Goal: Check status: Check status

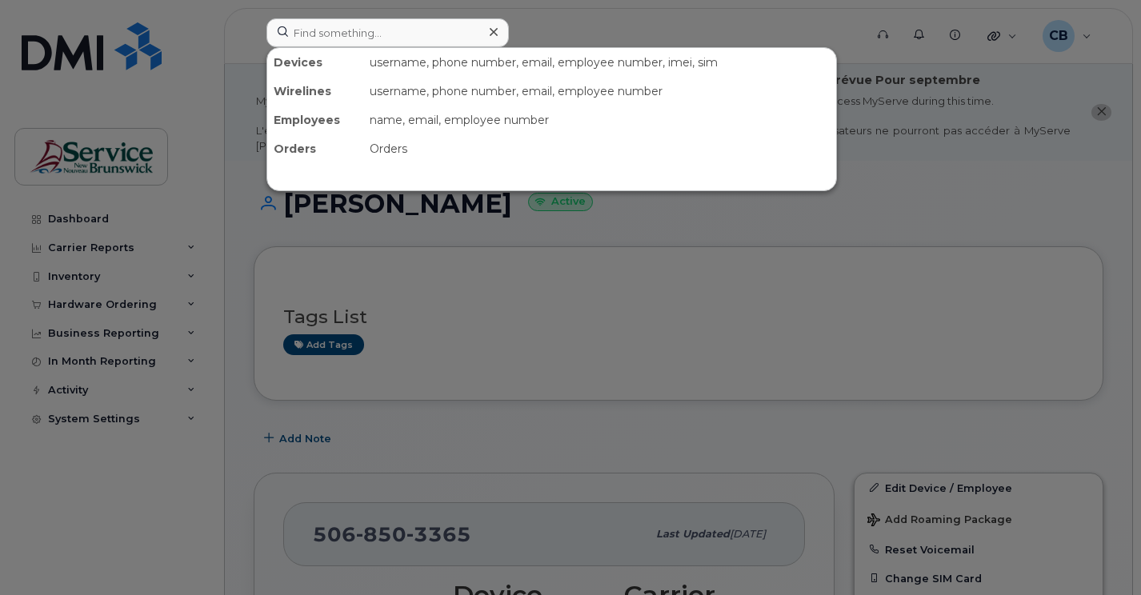
scroll to position [320, 0]
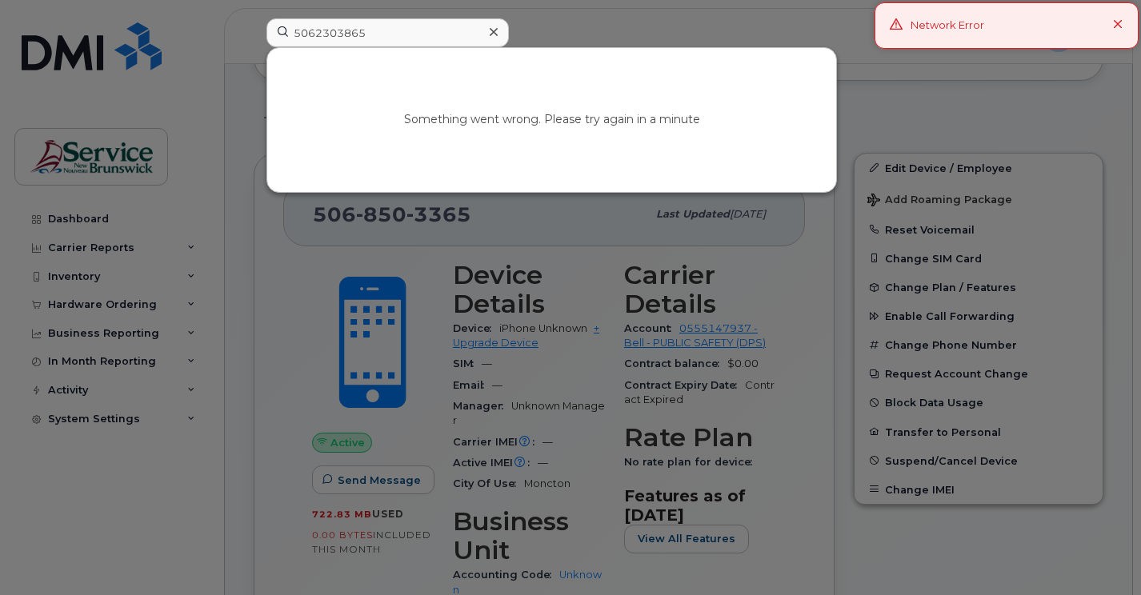
type input "5062303865"
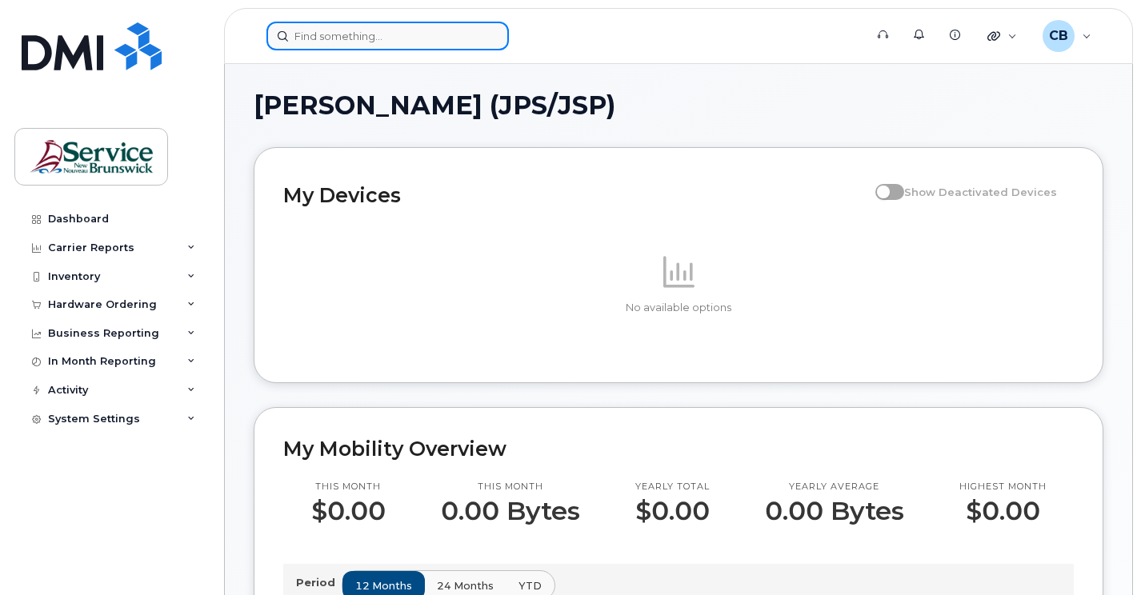
click at [303, 39] on input at bounding box center [387, 36] width 242 height 29
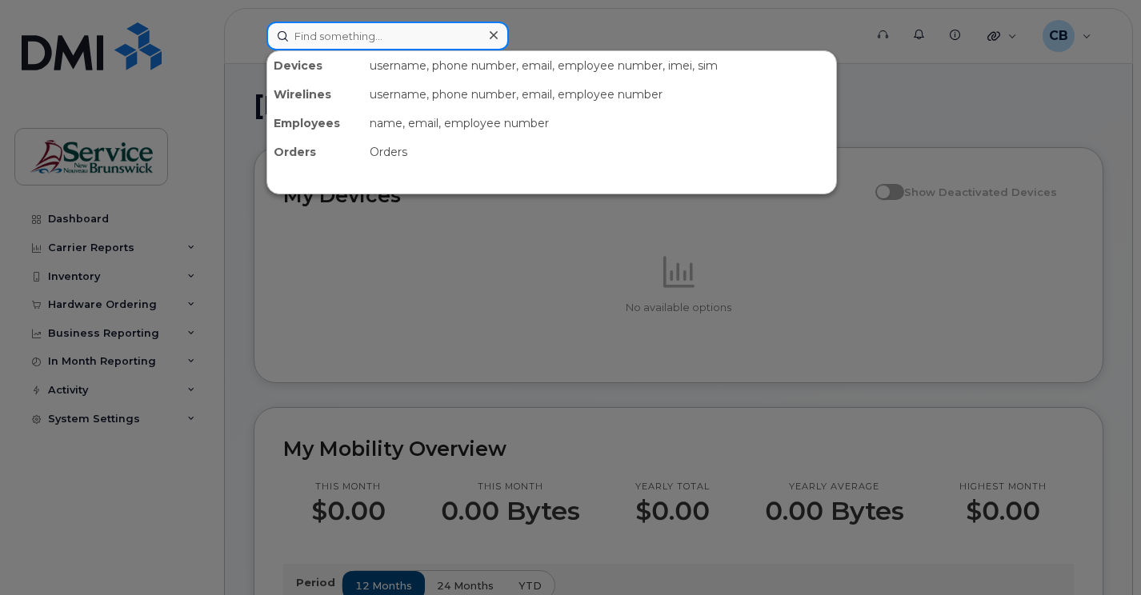
paste input "5062303865"
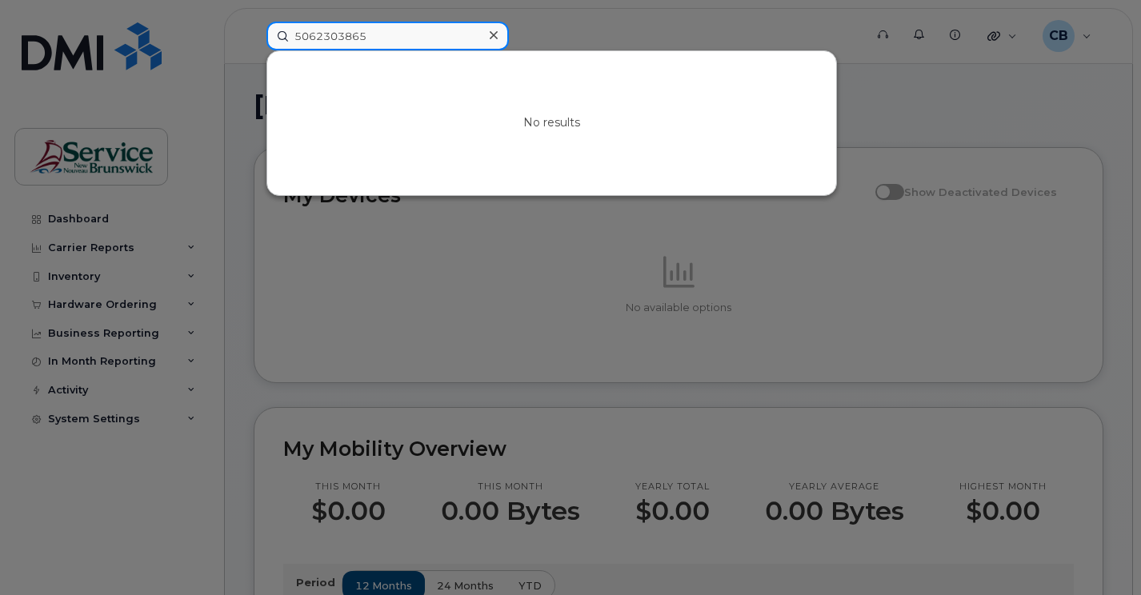
type input "5062303865"
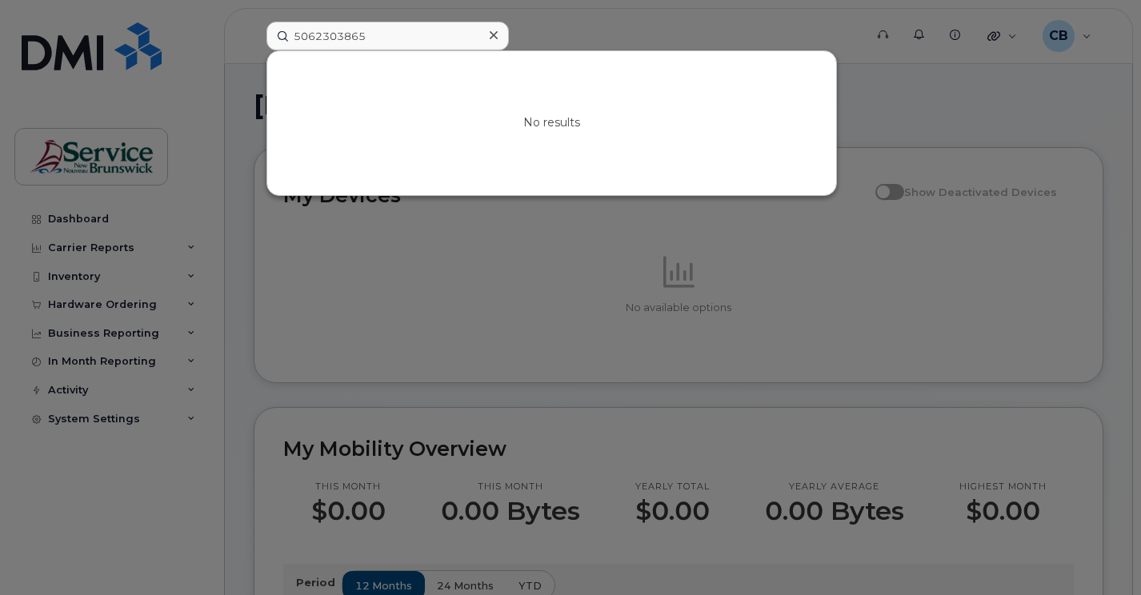
click at [494, 41] on icon at bounding box center [494, 35] width 8 height 13
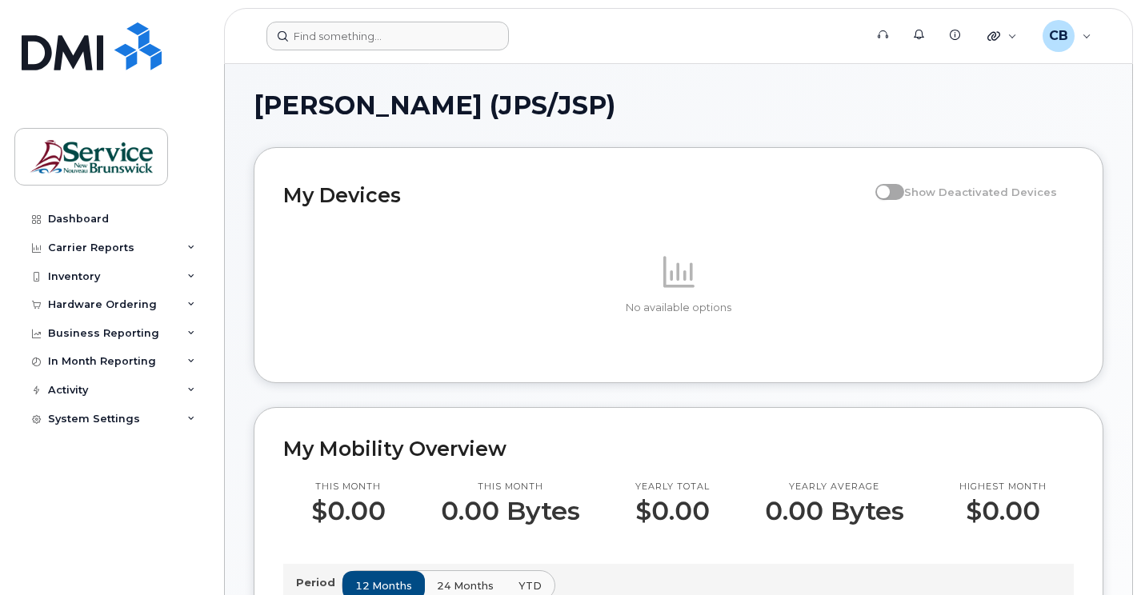
click at [904, 193] on span at bounding box center [889, 192] width 29 height 16
drag, startPoint x: 899, startPoint y: 195, endPoint x: 911, endPoint y: 195, distance: 12.8
click at [904, 195] on span at bounding box center [889, 192] width 29 height 16
click at [935, 195] on span "Show Deactivated Devices" at bounding box center [980, 192] width 153 height 13
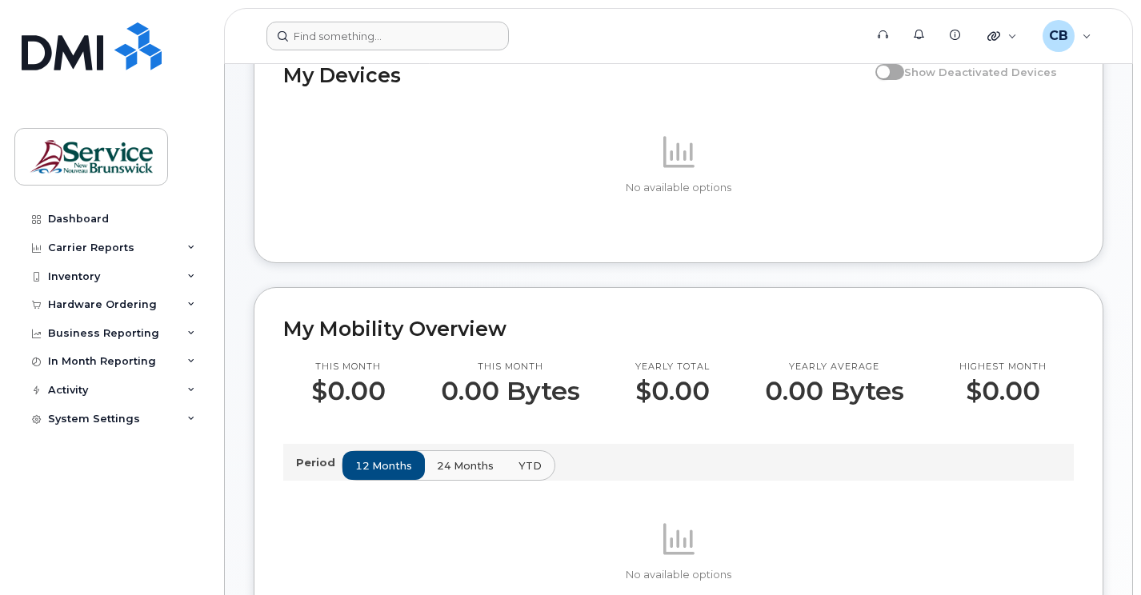
scroll to position [160, 0]
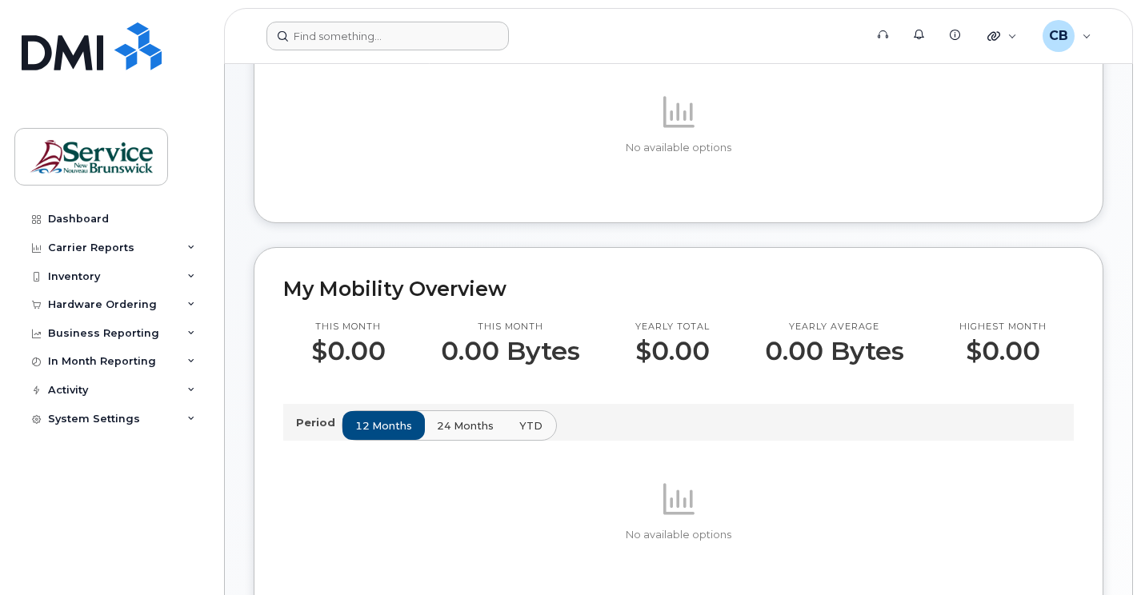
click at [529, 429] on span "YTD" at bounding box center [530, 425] width 23 height 15
click at [480, 430] on span "24 months" at bounding box center [466, 425] width 57 height 15
click at [394, 429] on span "12 months" at bounding box center [384, 425] width 57 height 15
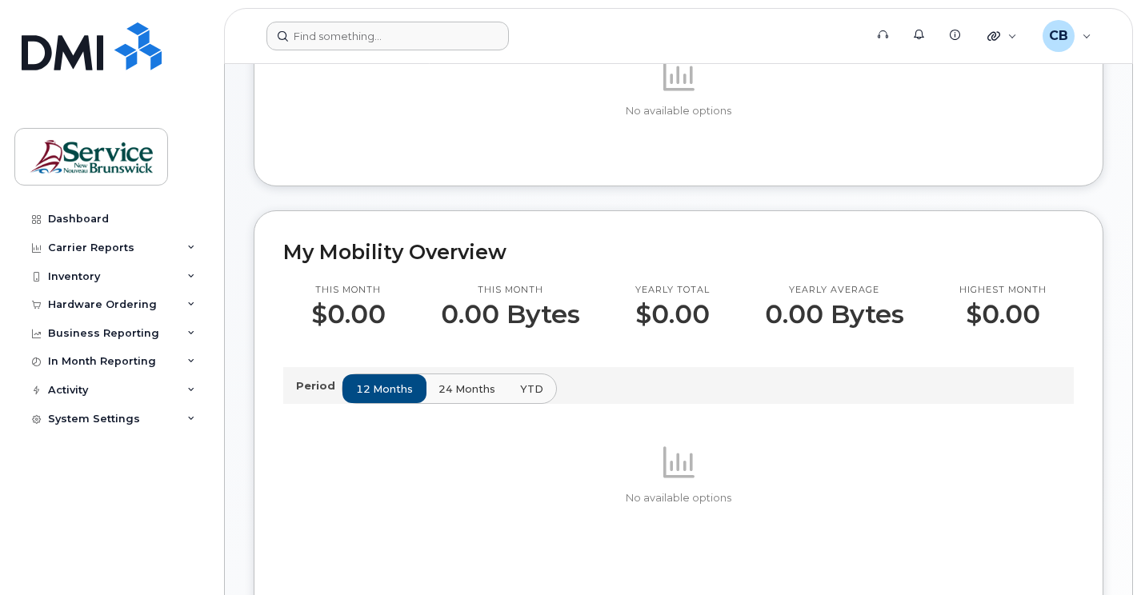
scroll to position [0, 0]
